Goal: Task Accomplishment & Management: Use online tool/utility

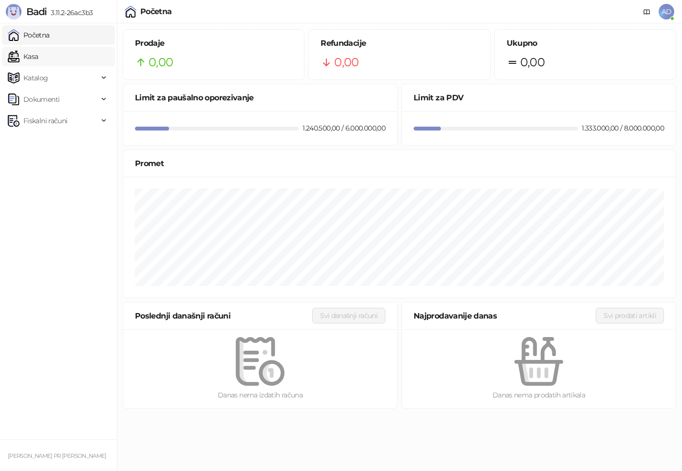
drag, startPoint x: 44, startPoint y: 60, endPoint x: 87, endPoint y: 58, distance: 43.4
click at [38, 60] on link "Kasa" at bounding box center [23, 56] width 30 height 19
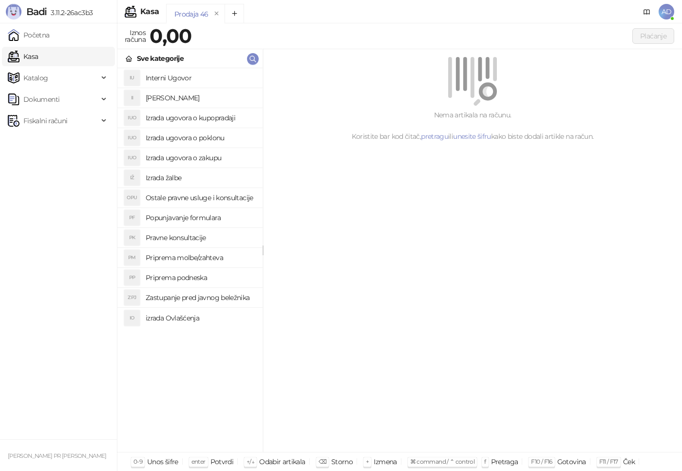
click at [207, 139] on h4 "Izrada ugovora o poklonu" at bounding box center [200, 138] width 109 height 16
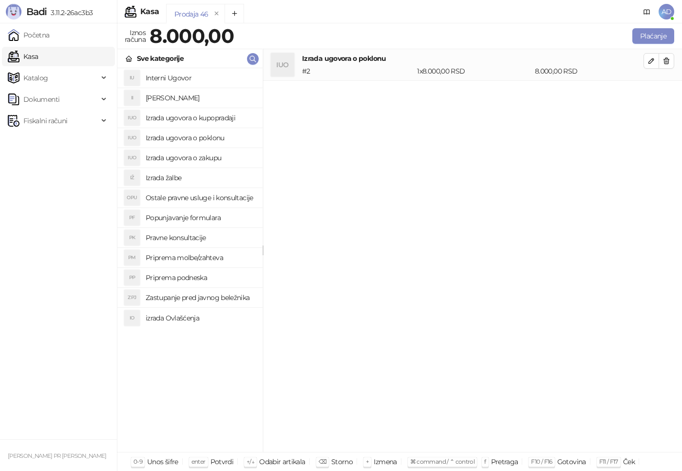
click at [177, 180] on h4 "Izrada žalbe" at bounding box center [200, 178] width 109 height 16
click at [188, 234] on h4 "Pravne konsultacije" at bounding box center [200, 238] width 109 height 16
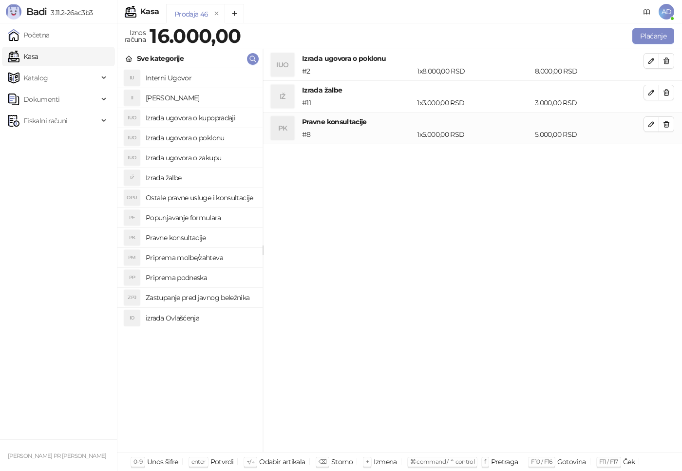
click at [181, 317] on h4 "izrada Ovlašćenja" at bounding box center [200, 318] width 109 height 16
click at [220, 299] on h4 "Zastupanje pred javnog beležnika" at bounding box center [200, 298] width 109 height 16
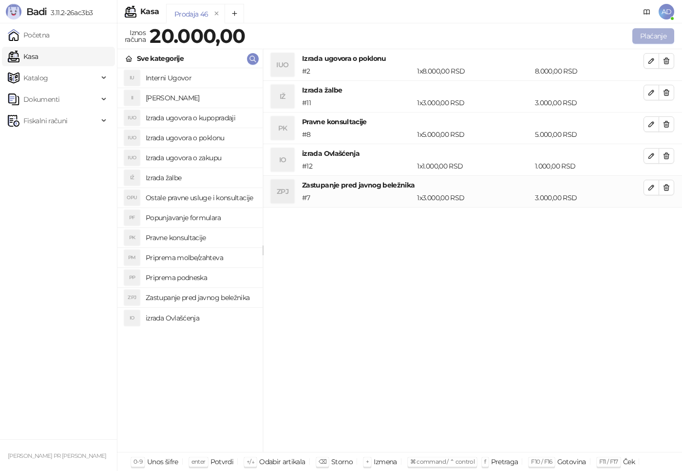
click at [640, 36] on button "Plaćanje" at bounding box center [654, 36] width 42 height 16
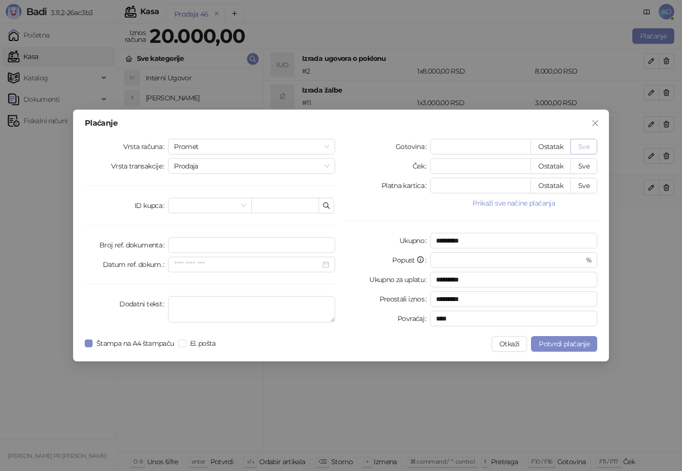
click at [587, 148] on button "Sve" at bounding box center [584, 147] width 27 height 16
type input "*****"
type input "****"
click at [574, 346] on span "Potvrdi plaćanje" at bounding box center [564, 344] width 51 height 9
